Goal: Check status: Check status

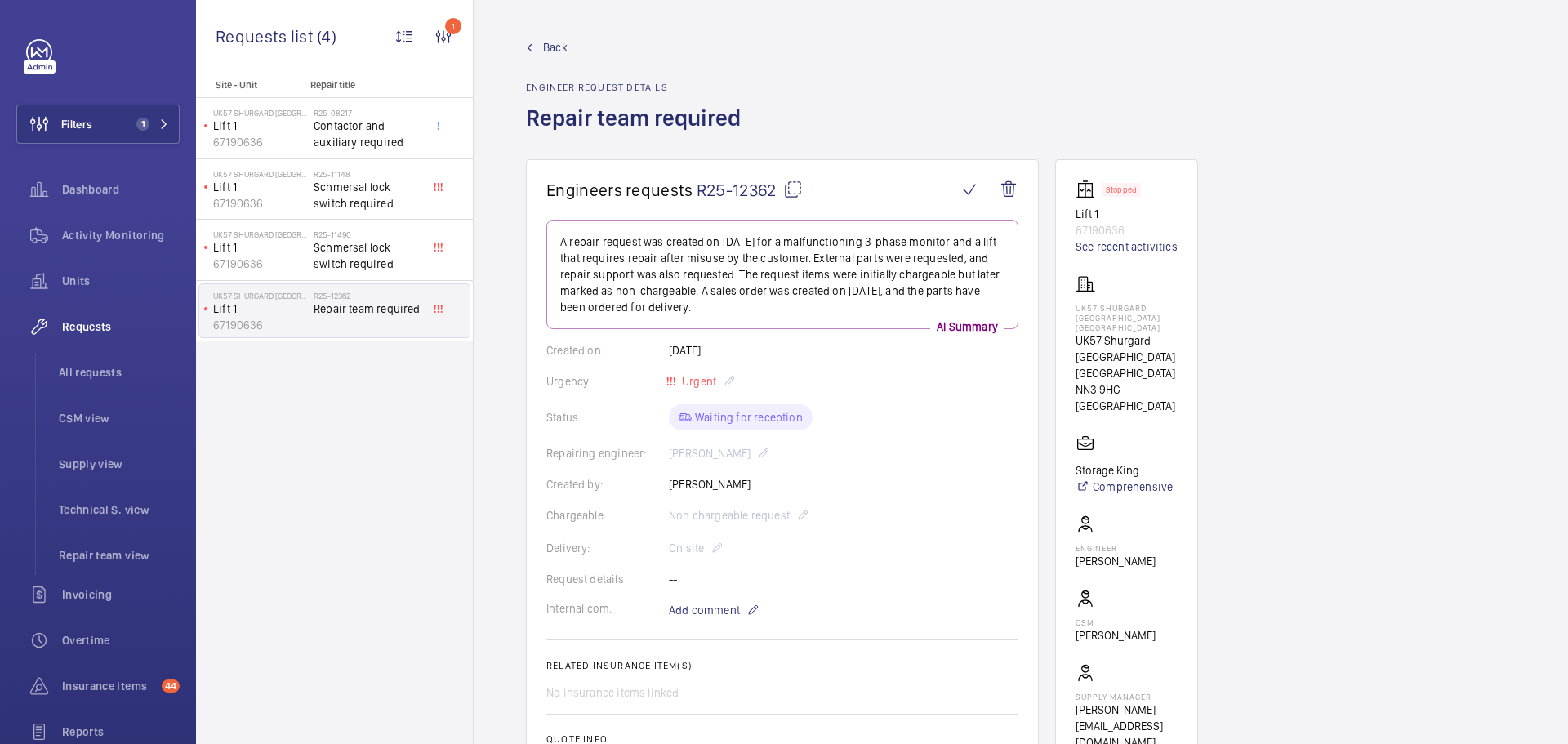
click at [549, 46] on span "Back" at bounding box center [555, 46] width 25 height 16
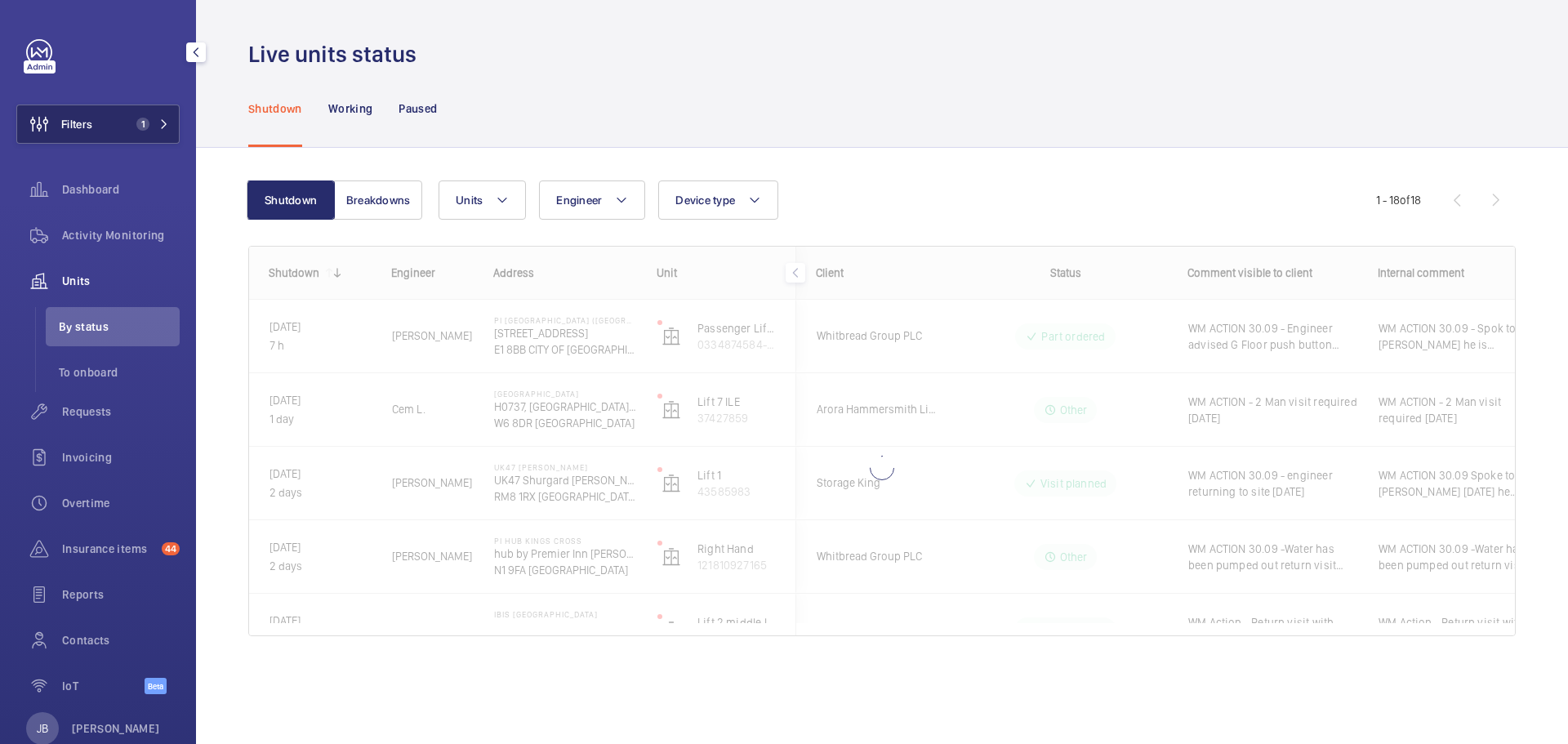
click at [86, 126] on span "Filters" at bounding box center [77, 123] width 31 height 16
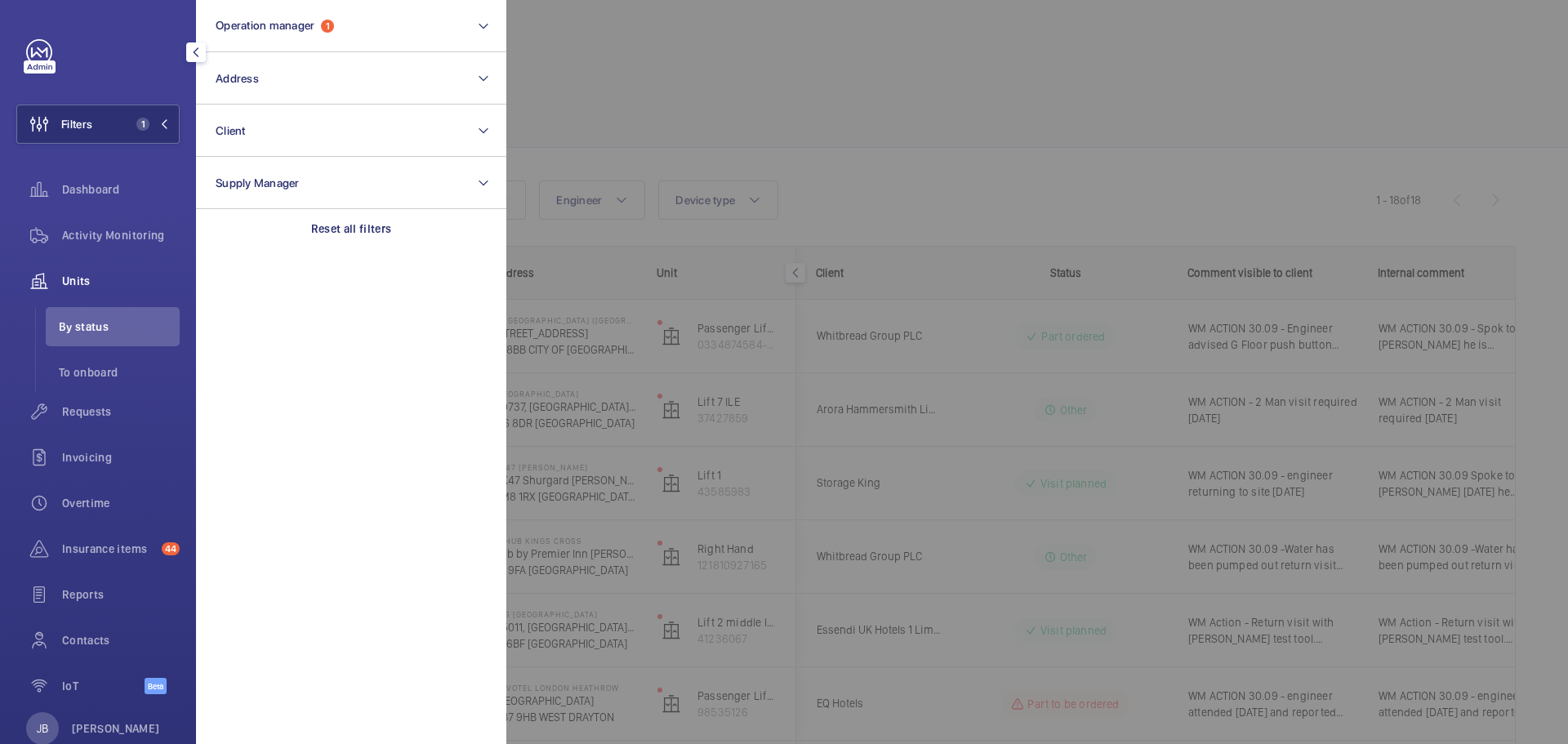
click at [685, 104] on div at bounding box center [1289, 372] width 1568 height 744
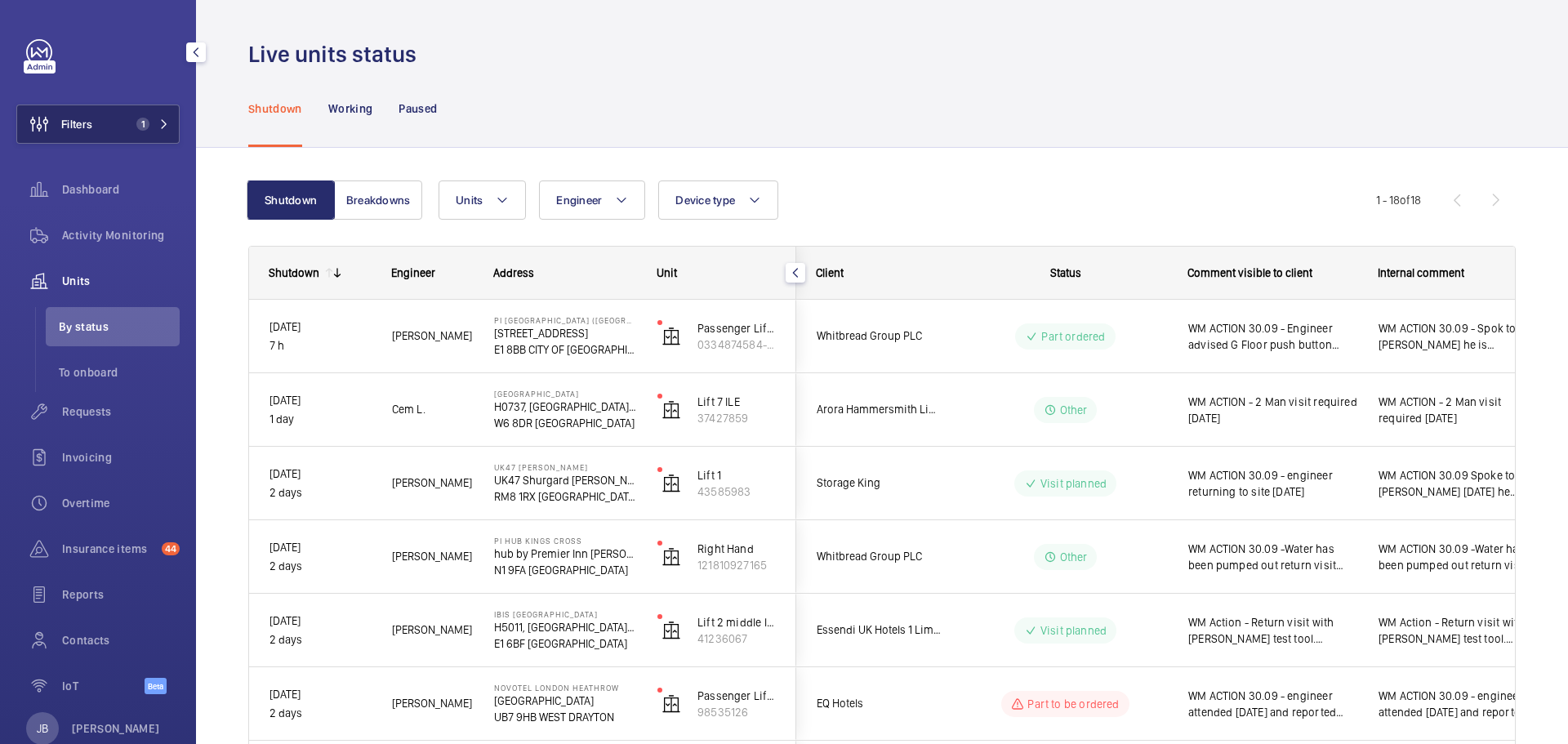
click at [80, 116] on span "Filters" at bounding box center [77, 123] width 31 height 16
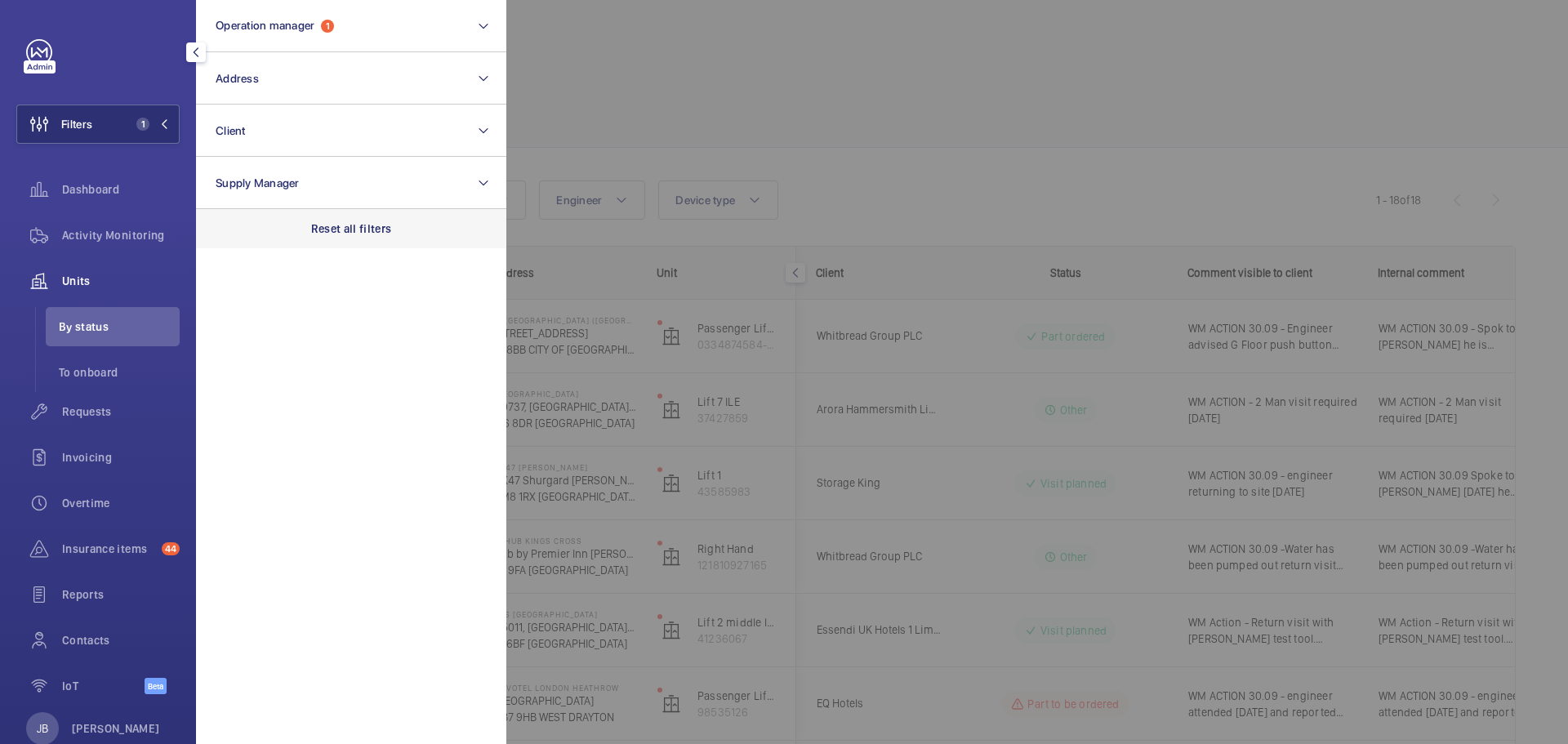
click at [318, 224] on p "Reset all filters" at bounding box center [351, 228] width 81 height 16
click at [659, 76] on div at bounding box center [1289, 372] width 1568 height 744
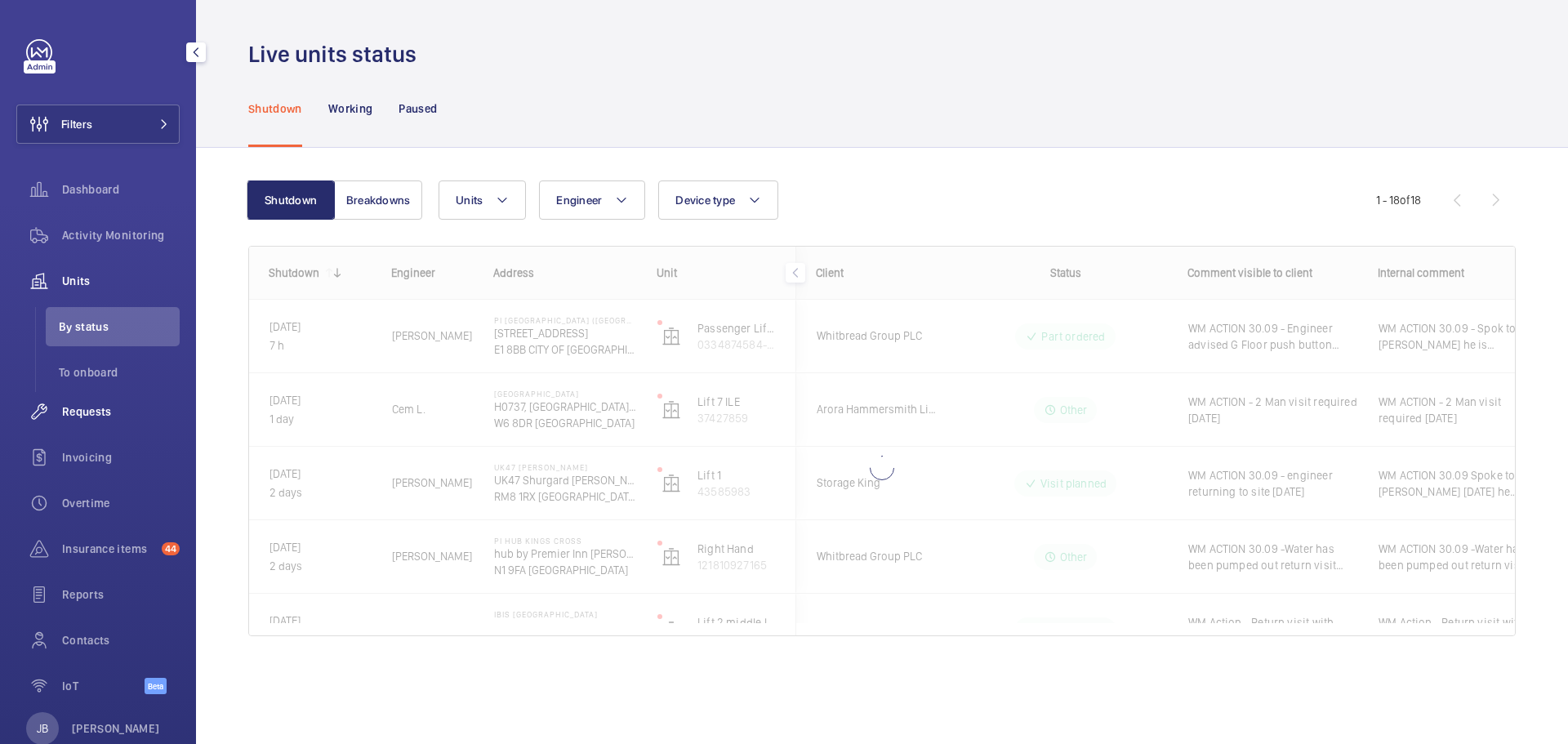
click at [99, 419] on span "Requests" at bounding box center [120, 411] width 117 height 16
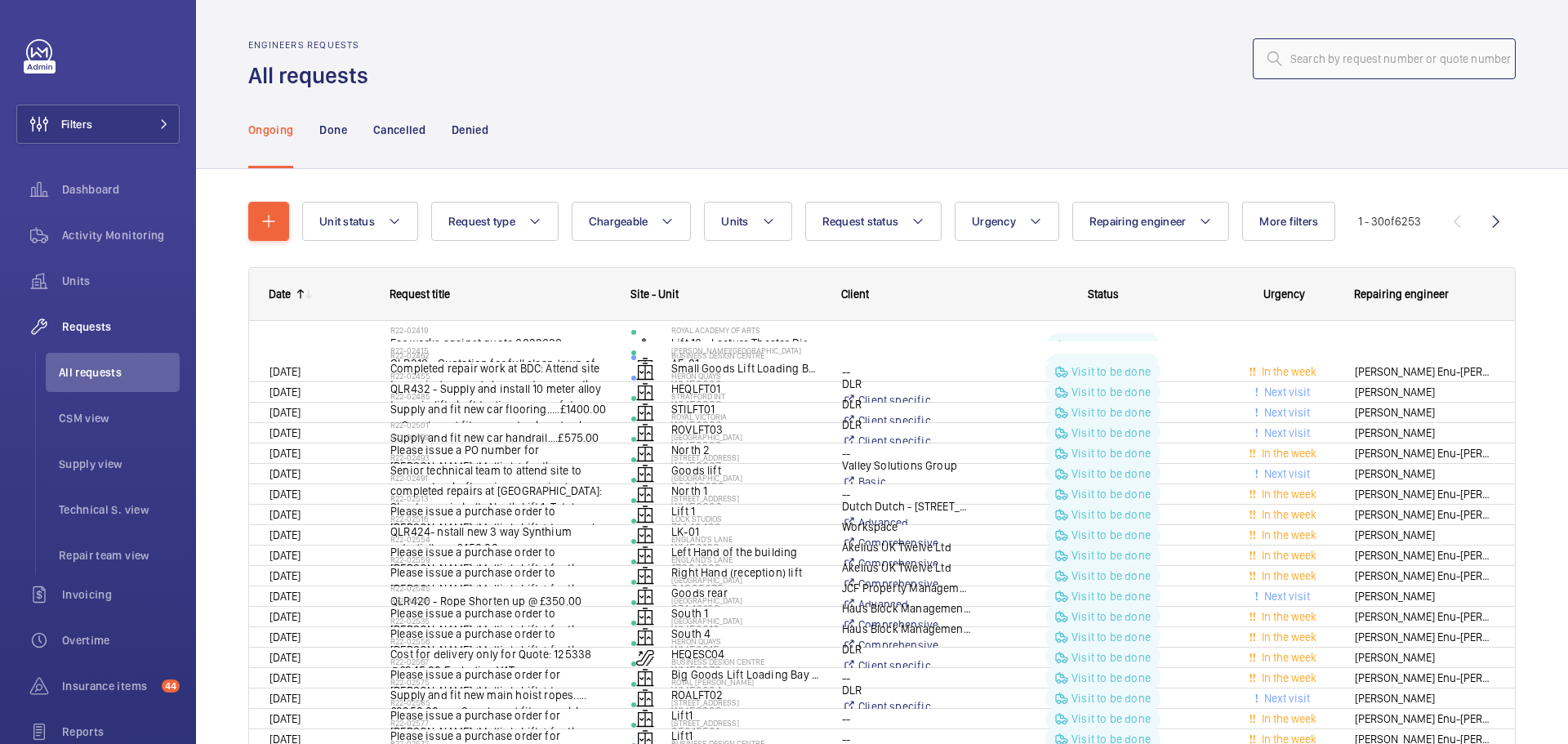
click at [1361, 65] on input "text" at bounding box center [1384, 59] width 263 height 41
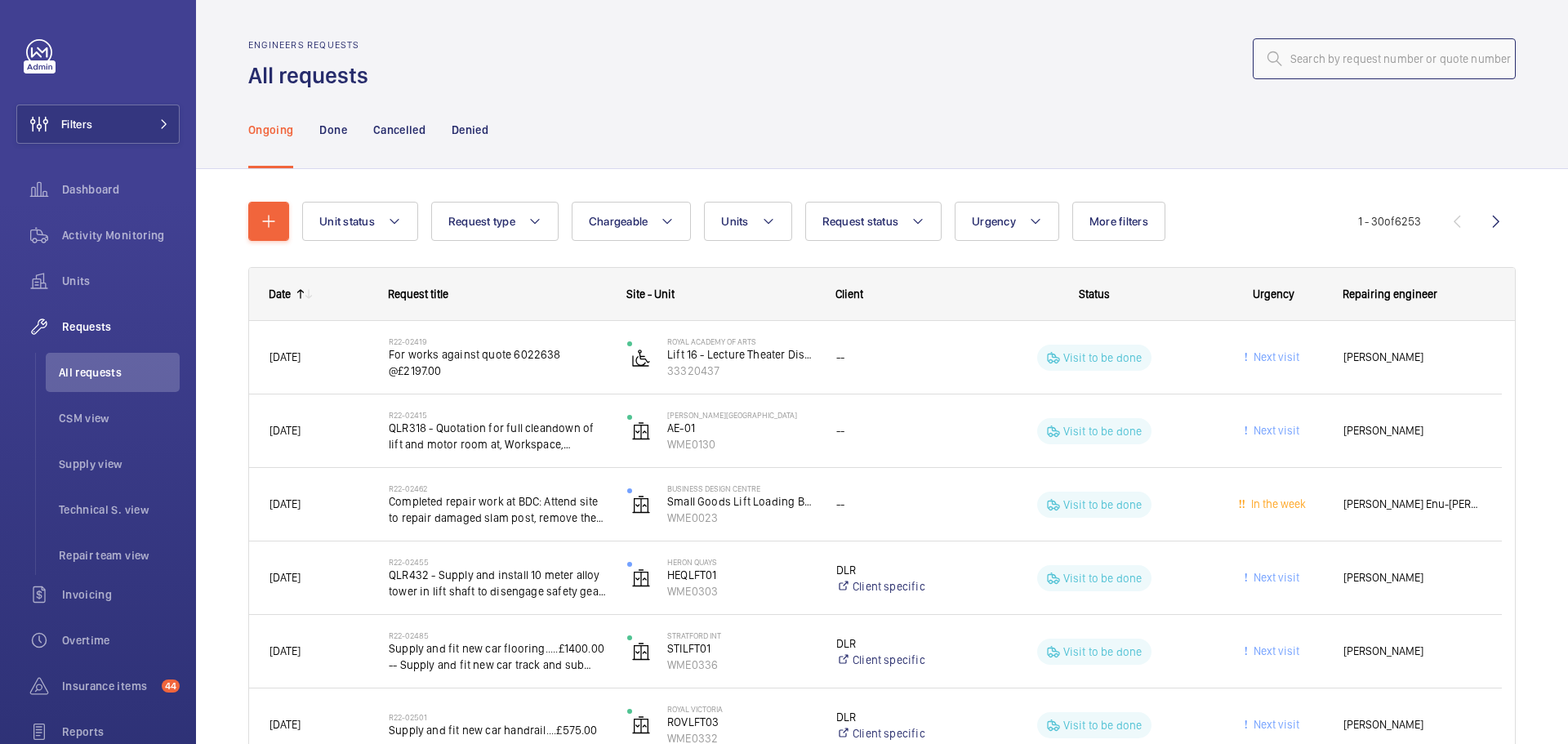
paste input "R25-10512"
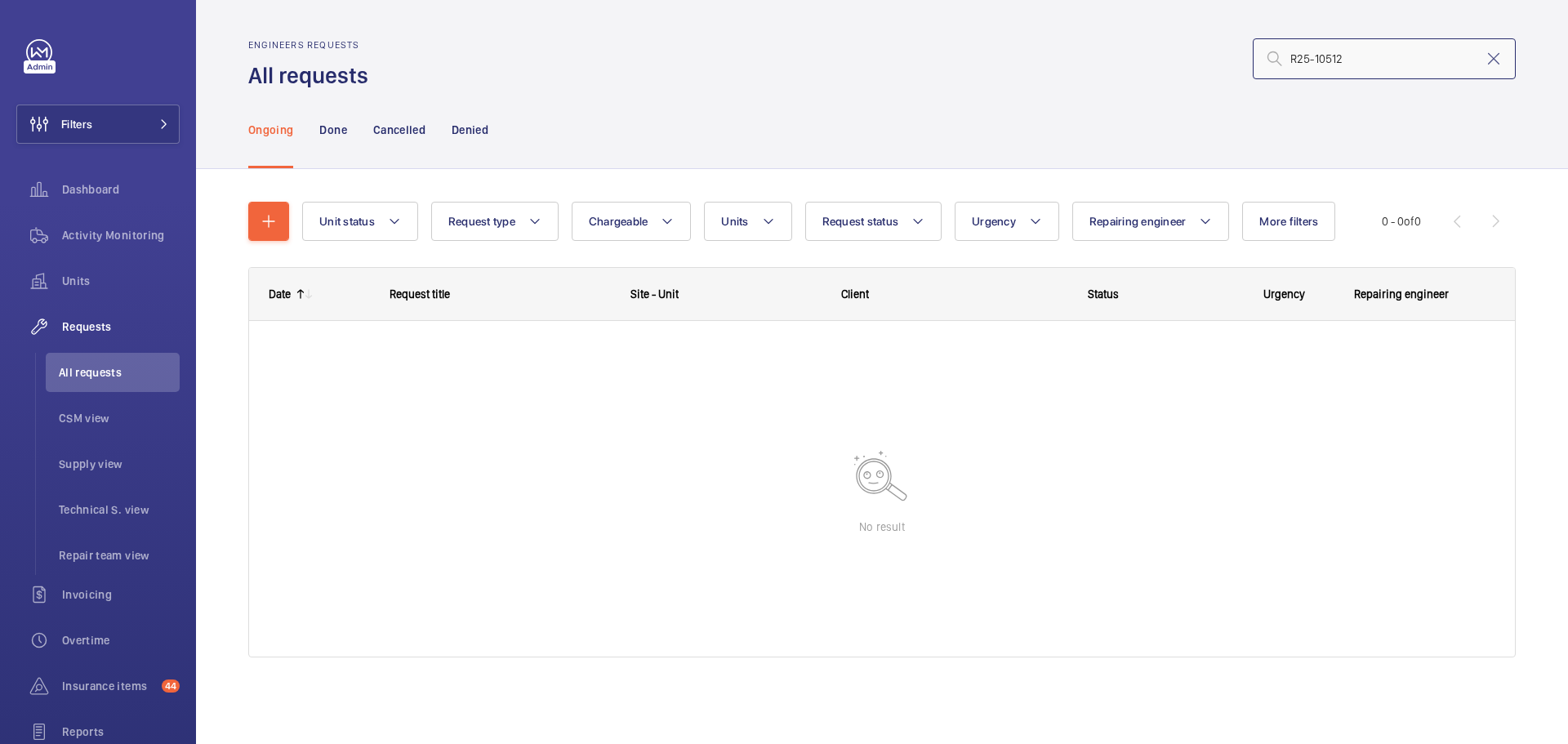
type input "R25-10512"
click at [344, 118] on div "Done" at bounding box center [333, 130] width 27 height 78
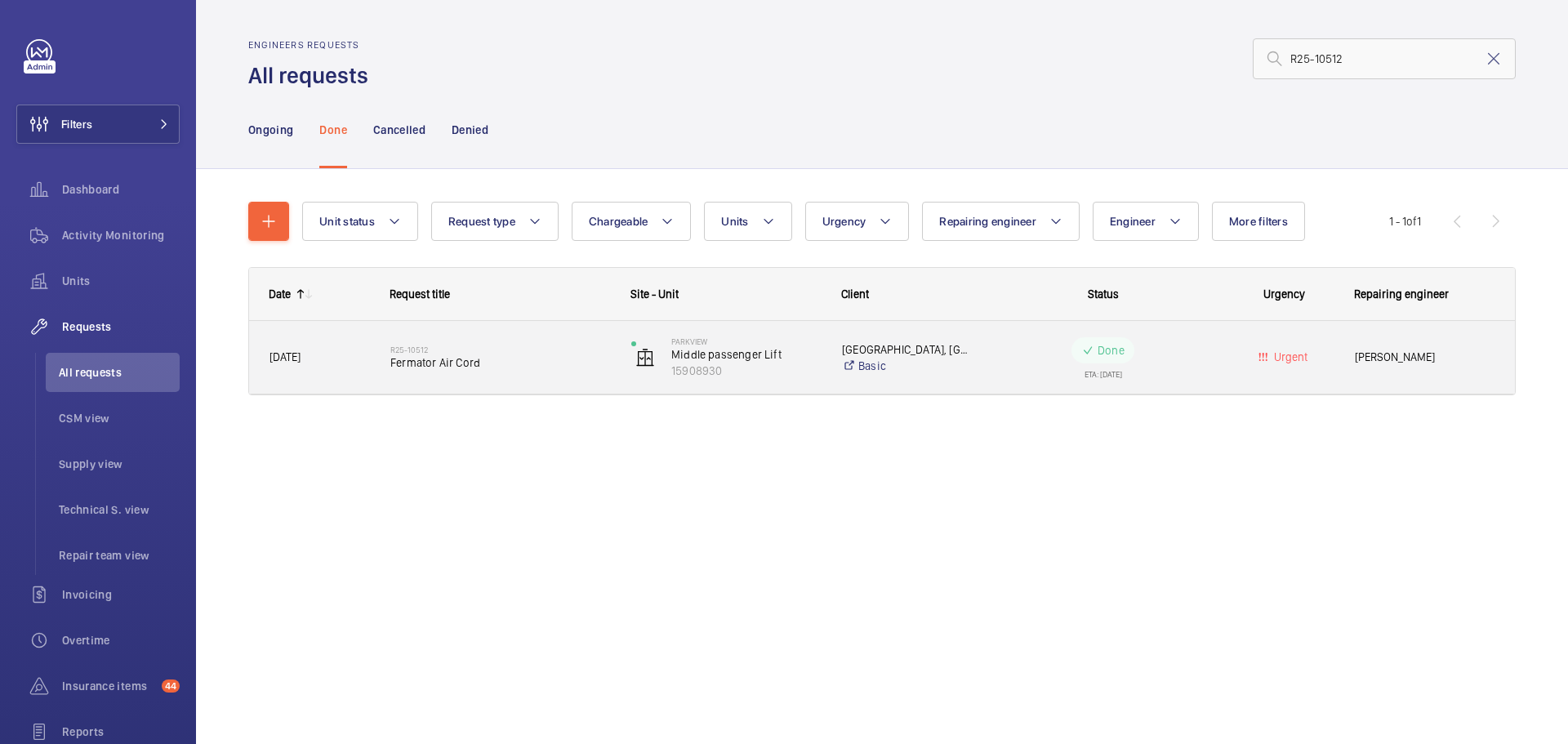
click at [1168, 362] on wm-front-pills-cell "Done ETA: [DATE]" at bounding box center [1103, 357] width 220 height 41
